Goal: Task Accomplishment & Management: Use online tool/utility

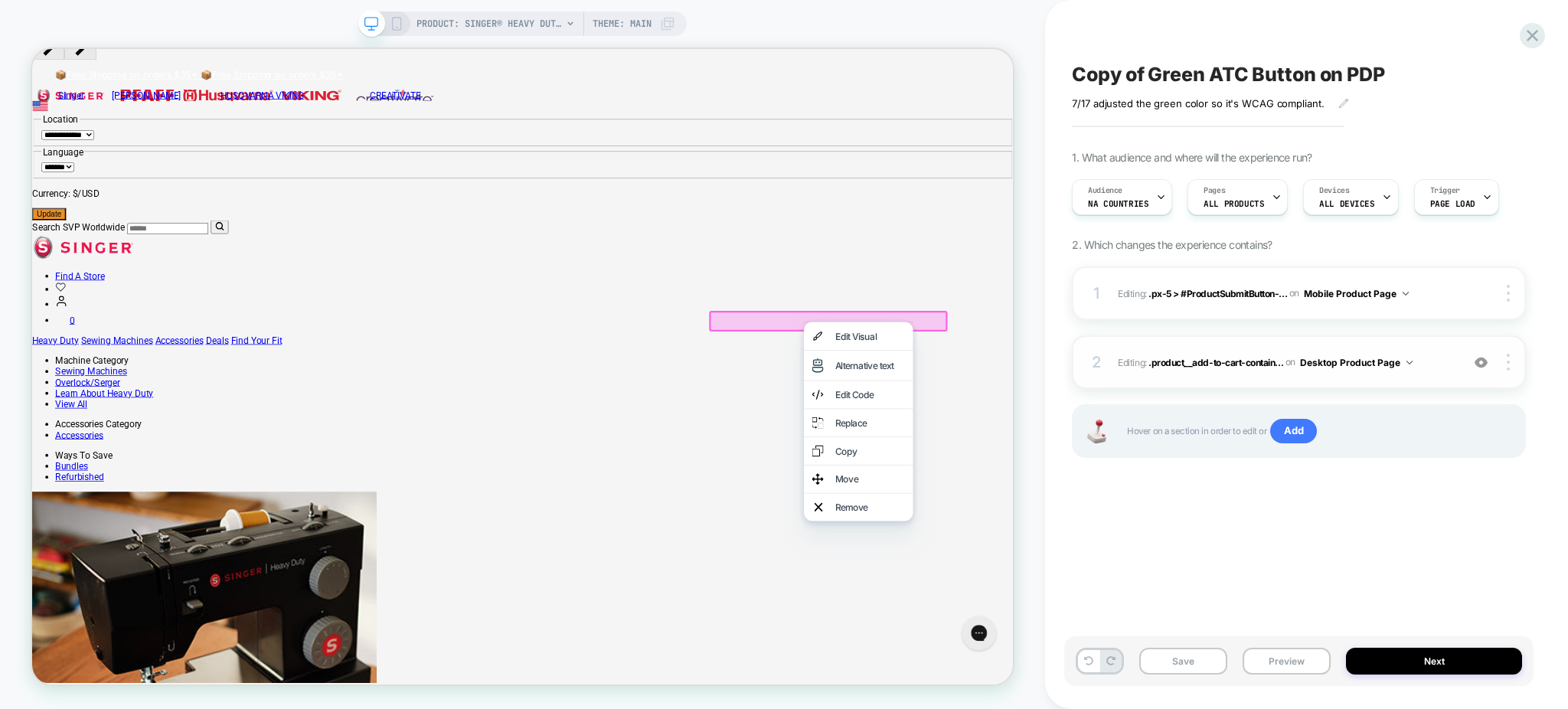
scroll to position [37, 0]
click at [1505, 13] on div "Copy of Green ATC Button on PDP 7/17 adjusted the green color so it's WCAG comp…" at bounding box center [1306, 354] width 469 height 709
click at [1534, 42] on icon at bounding box center [1532, 36] width 21 height 21
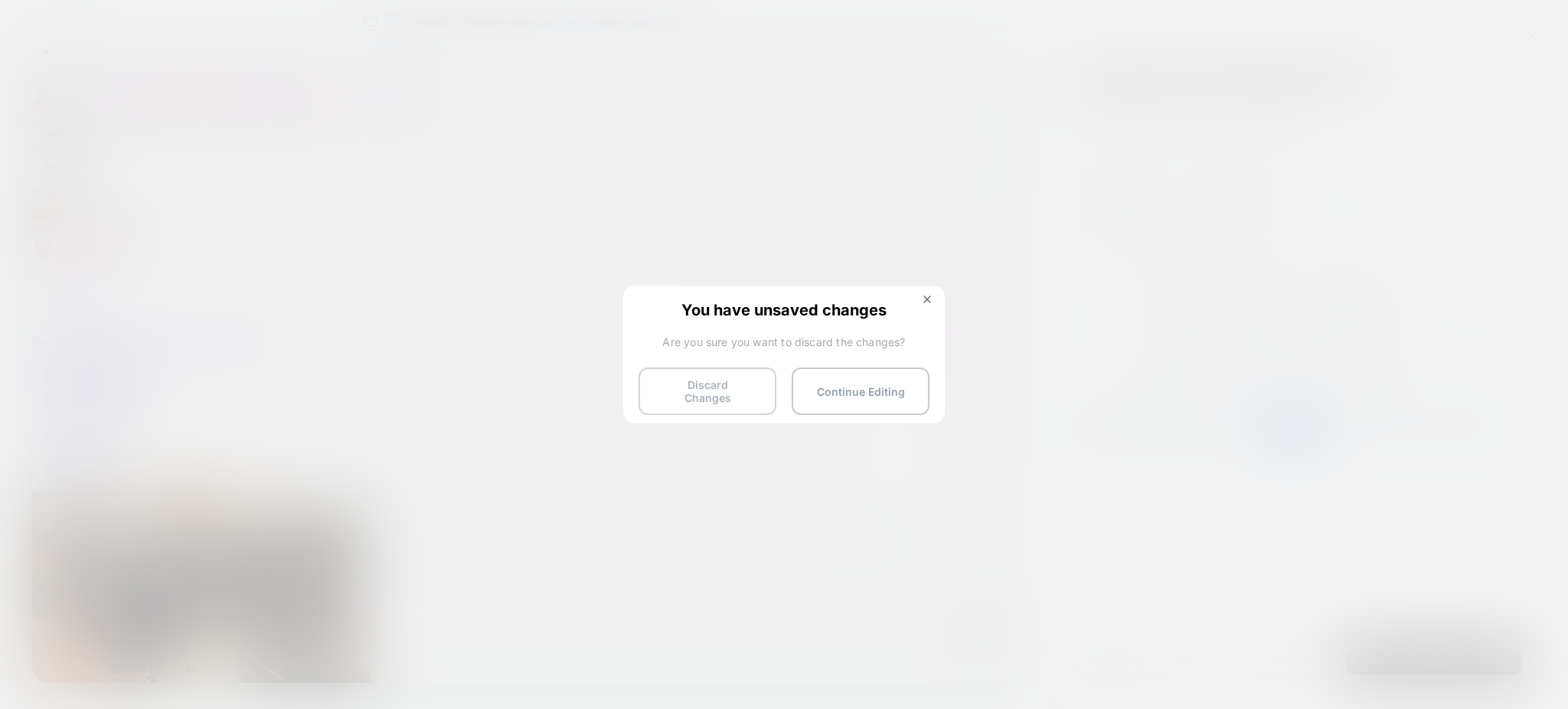
click at [687, 387] on button "Discard Changes" at bounding box center [707, 391] width 137 height 48
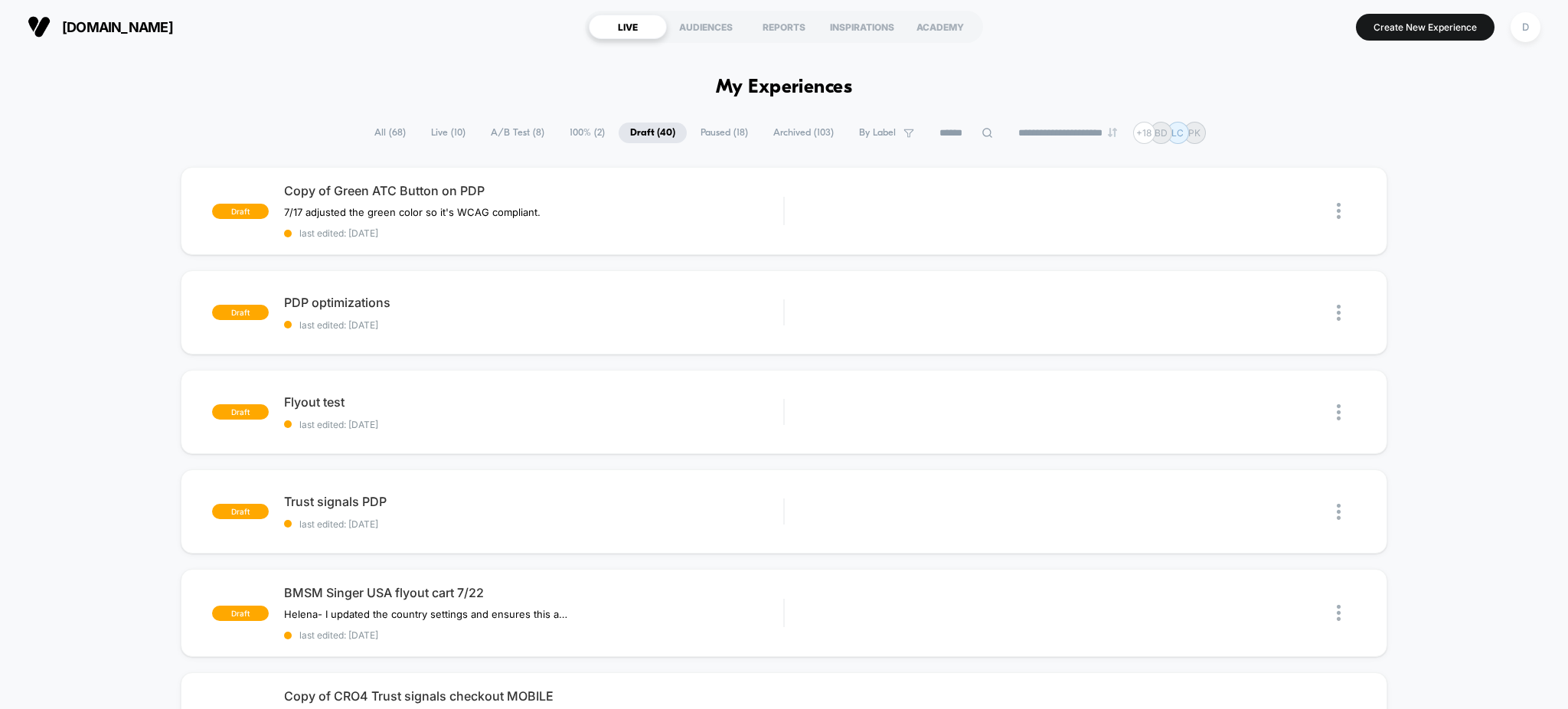
click at [451, 130] on span "Live ( 10 )" at bounding box center [448, 133] width 57 height 21
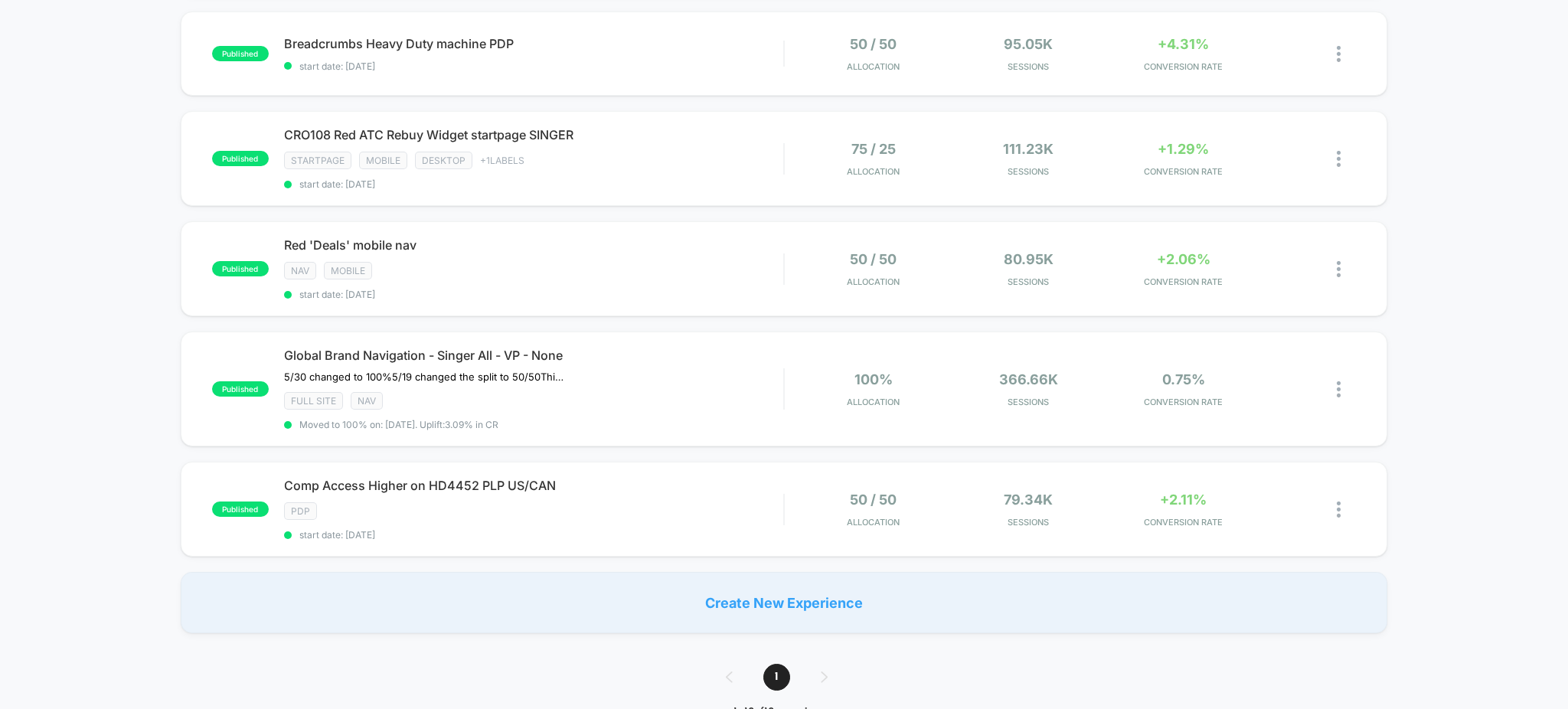
scroll to position [781, 0]
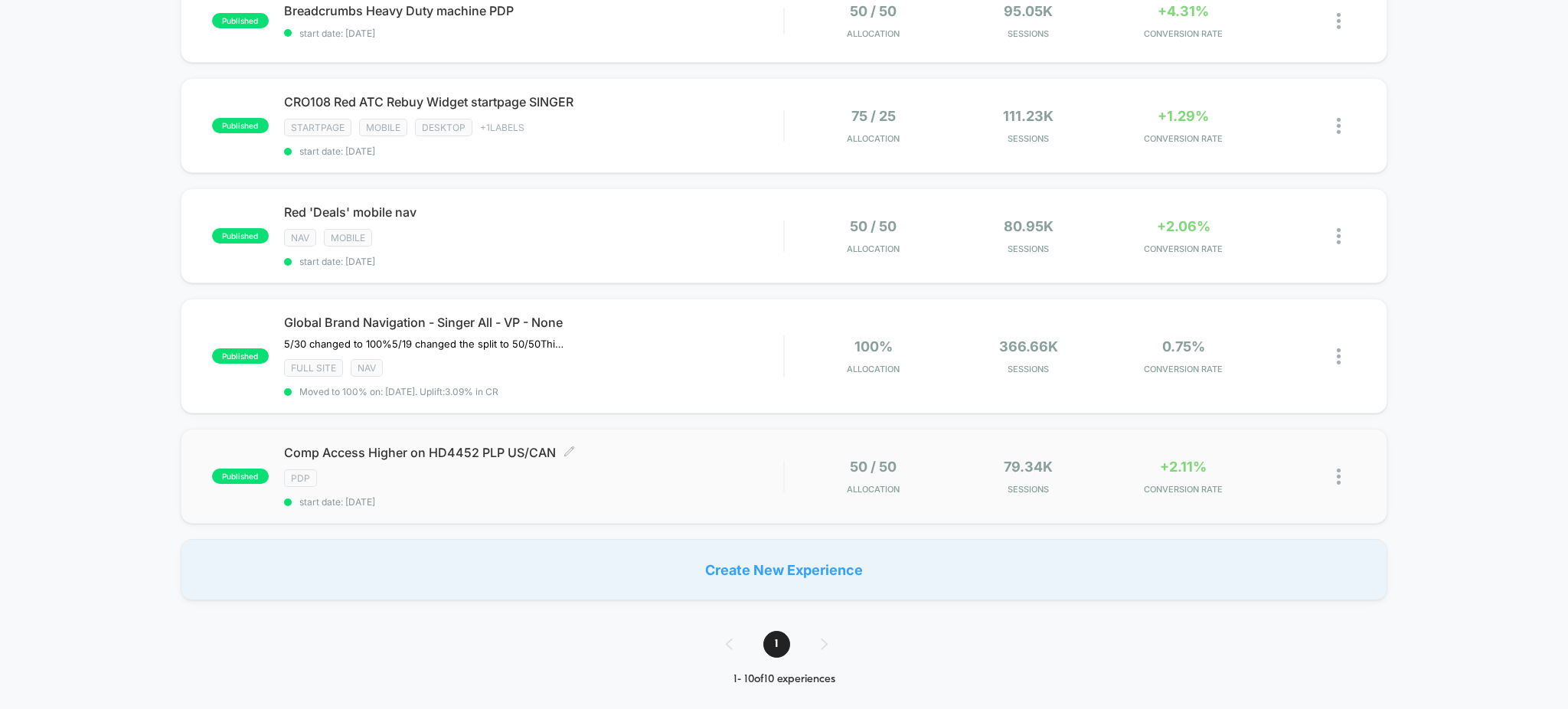
click at [504, 452] on span "Comp Access Higher on HD4452 PLP US/CAN Click to edit experience details" at bounding box center [533, 452] width 500 height 16
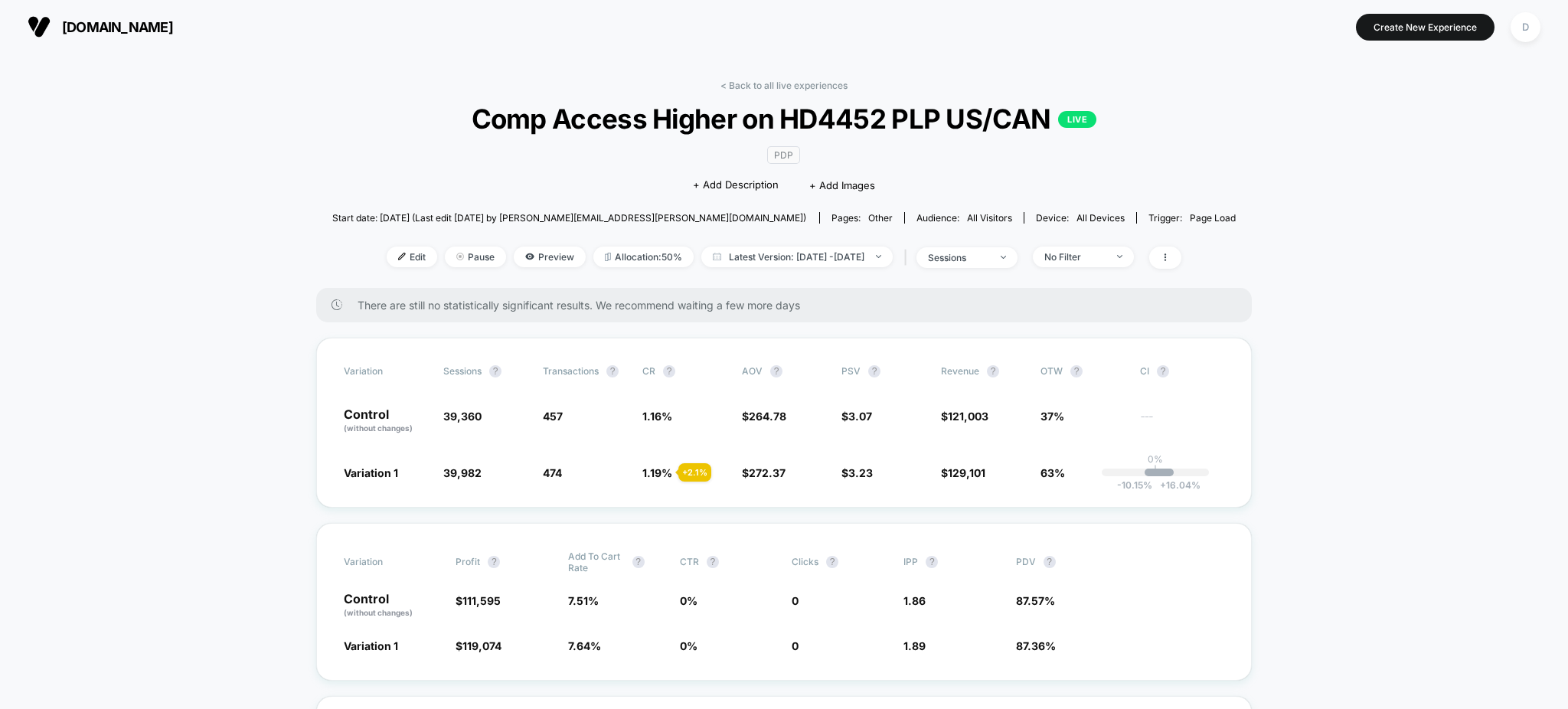
drag, startPoint x: 533, startPoint y: 258, endPoint x: 533, endPoint y: 268, distance: 10.0
click at [533, 258] on span "Preview" at bounding box center [549, 257] width 72 height 21
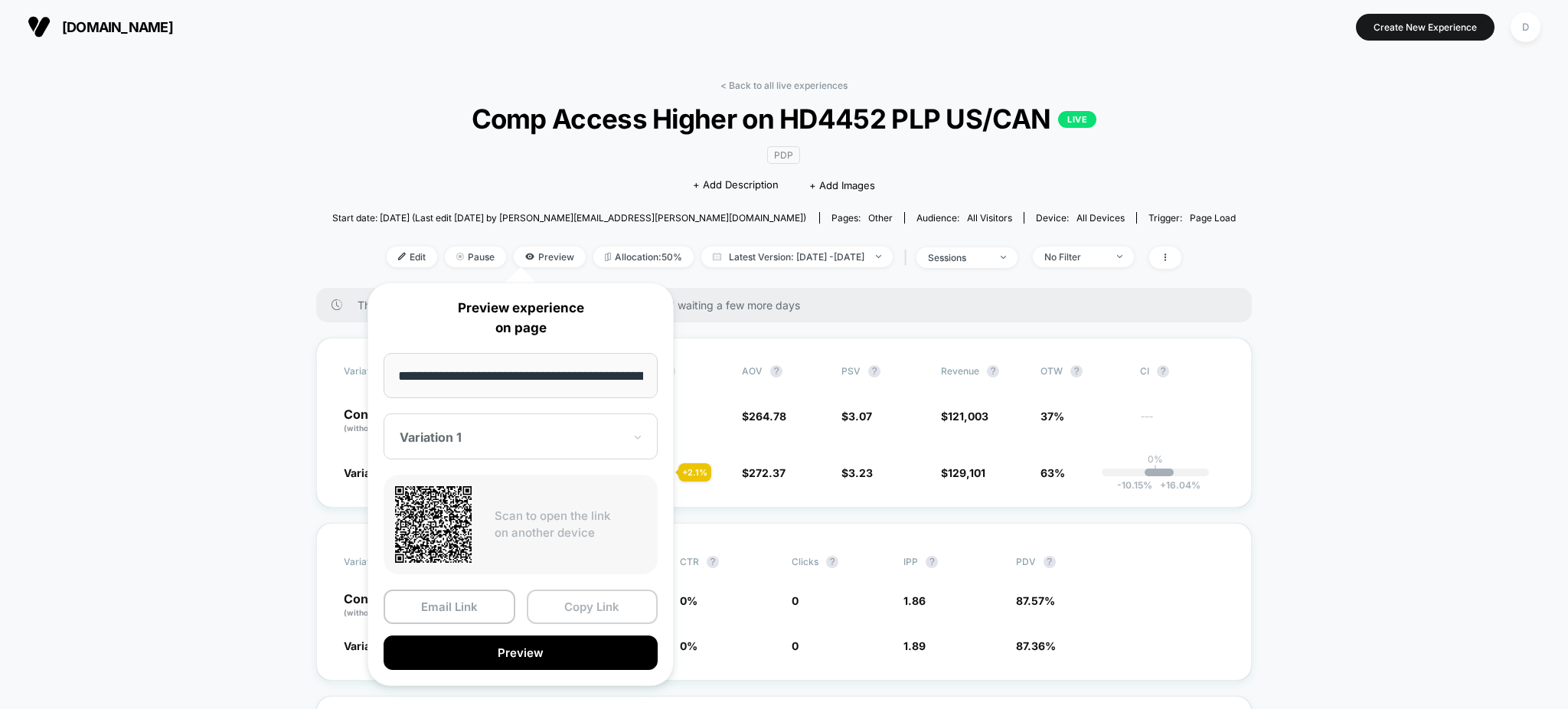
click at [544, 609] on button "Copy Link" at bounding box center [592, 607] width 131 height 35
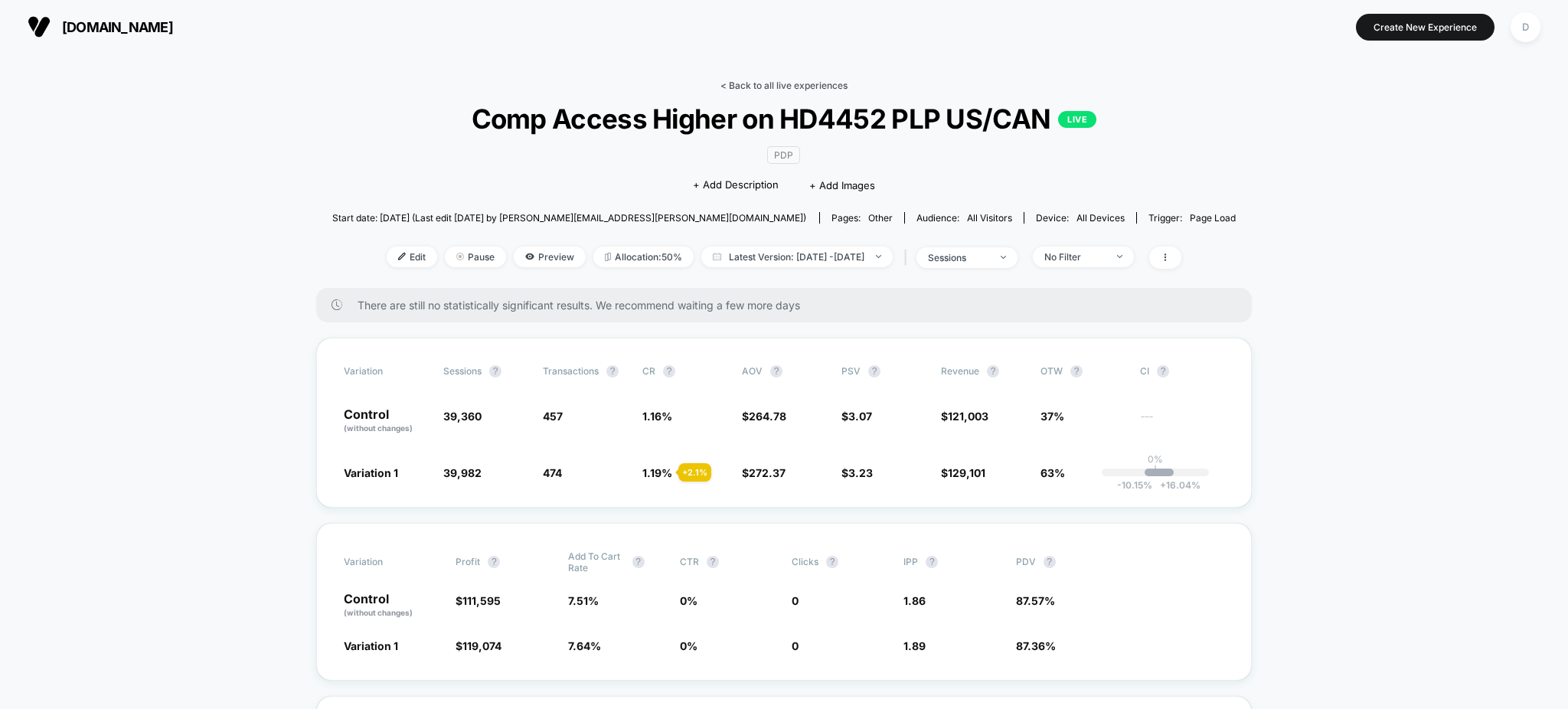
click at [813, 82] on link "< Back to all live experiences" at bounding box center [784, 85] width 127 height 11
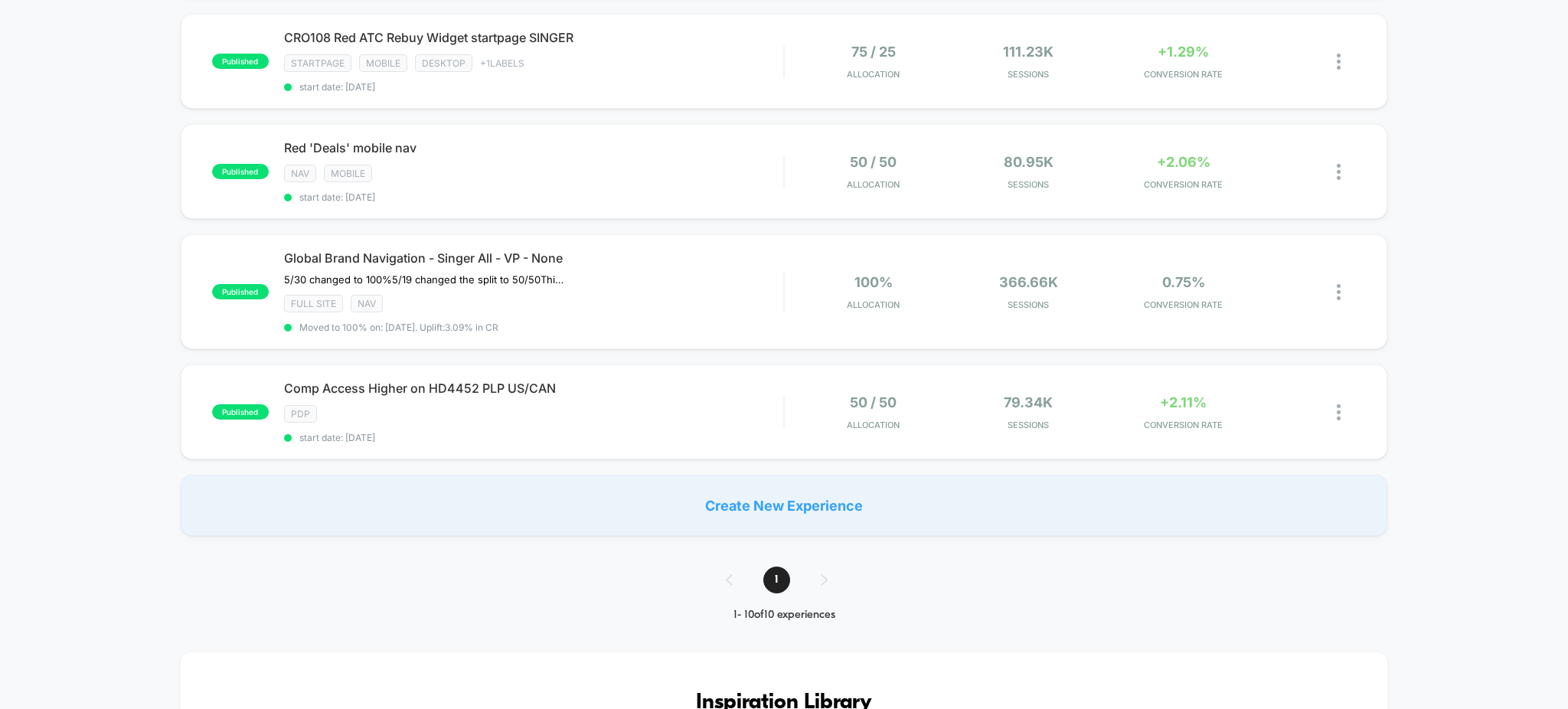
scroll to position [1020, 0]
